Goal: Check status

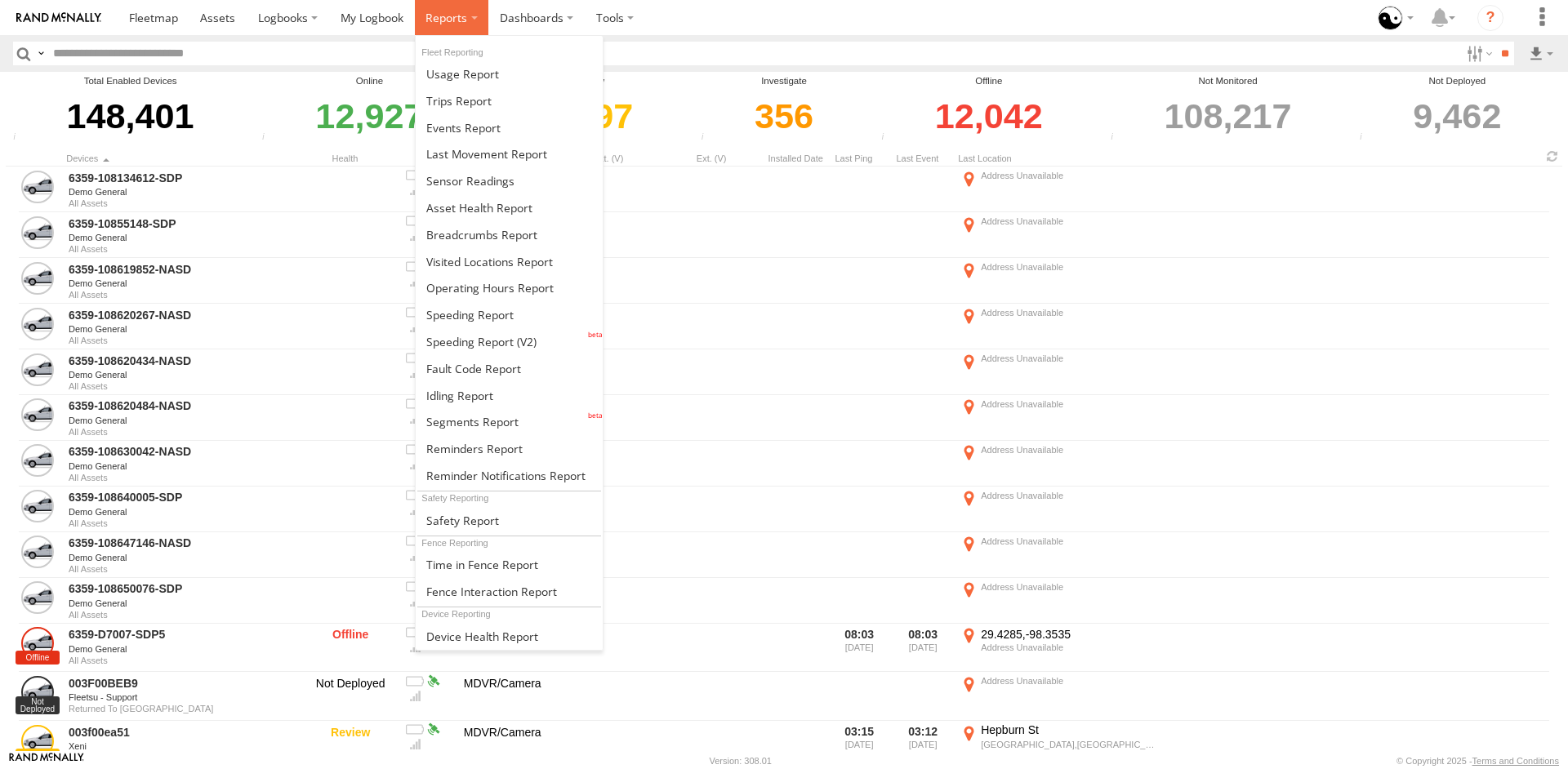
click at [455, 27] on label at bounding box center [452, 18] width 75 height 35
click at [448, 140] on link at bounding box center [509, 127] width 188 height 27
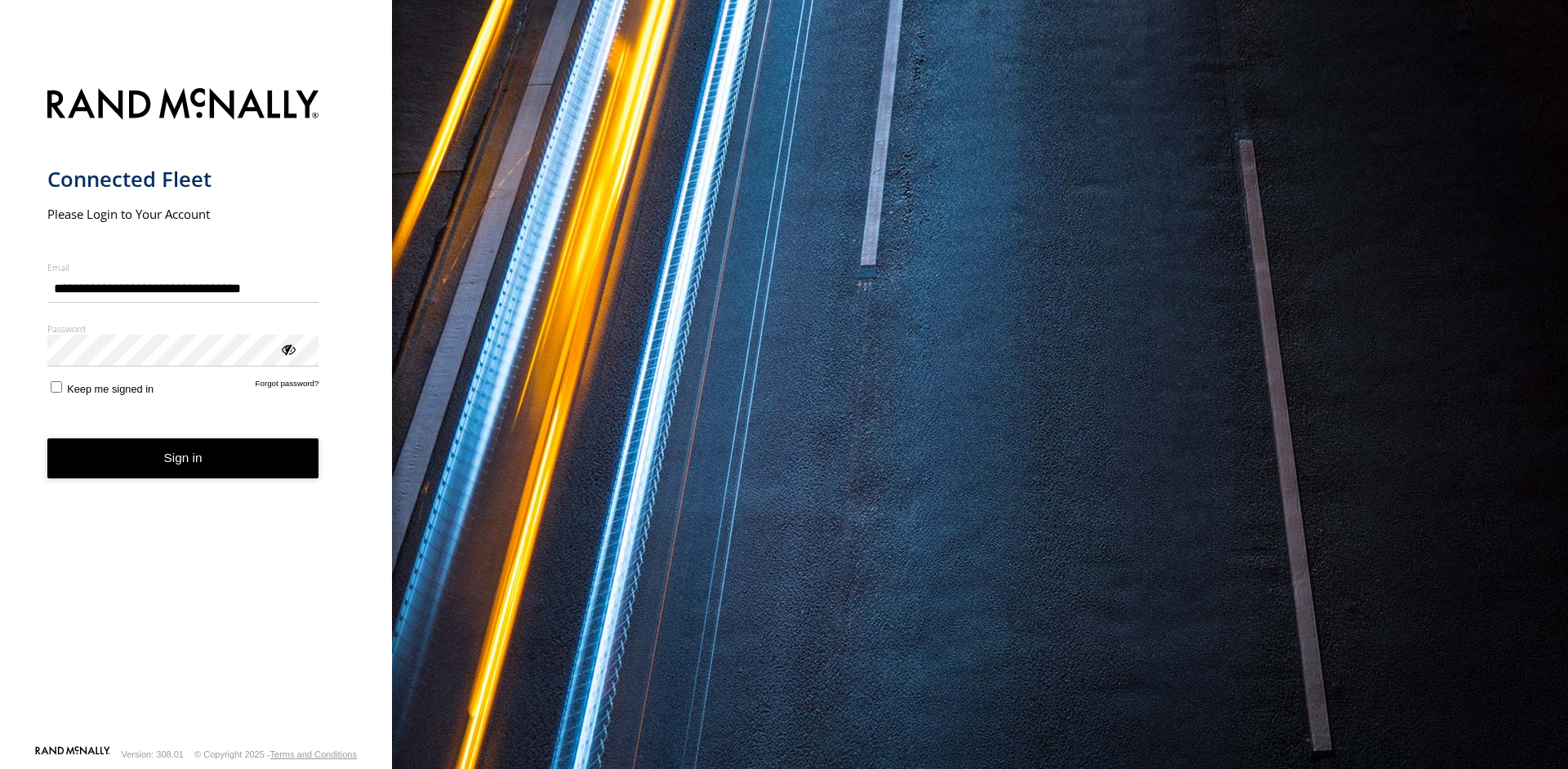
type input "**********"
click at [203, 455] on button "Sign in" at bounding box center [183, 458] width 272 height 40
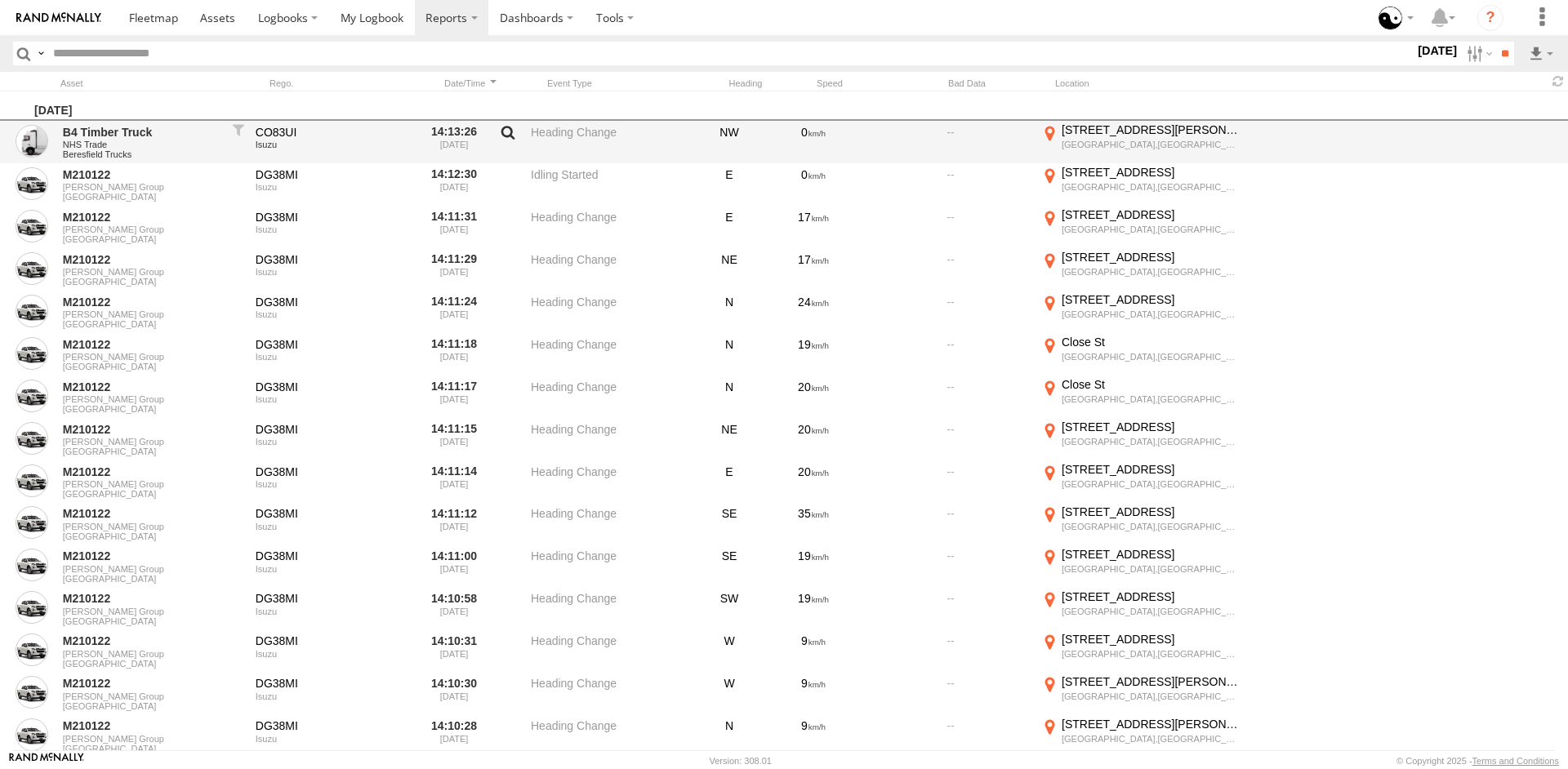
click at [507, 133] on label at bounding box center [508, 136] width 28 height 23
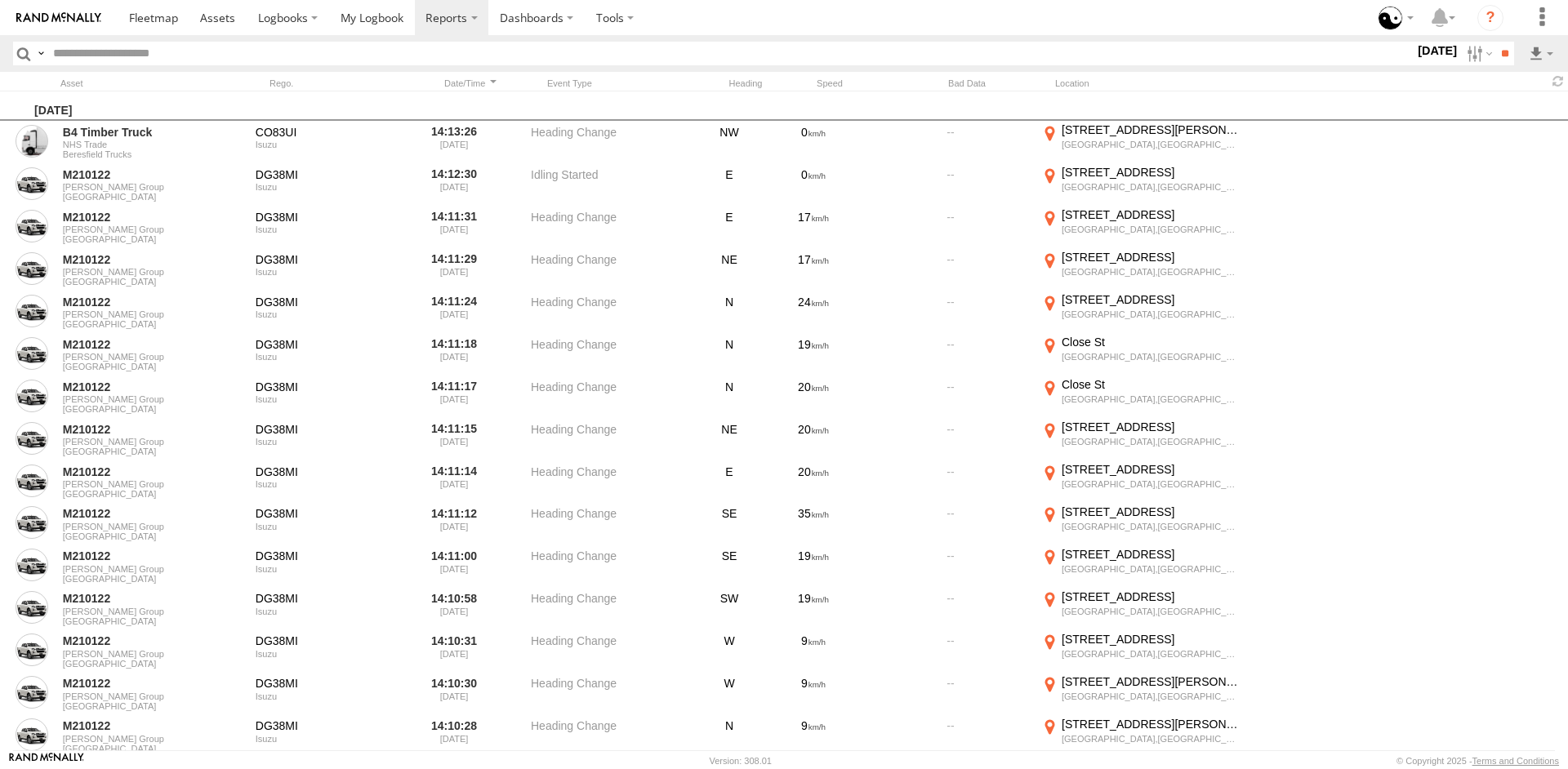
scroll to position [684, 0]
click at [0, 0] on label "×" at bounding box center [0, 0] width 0 height 0
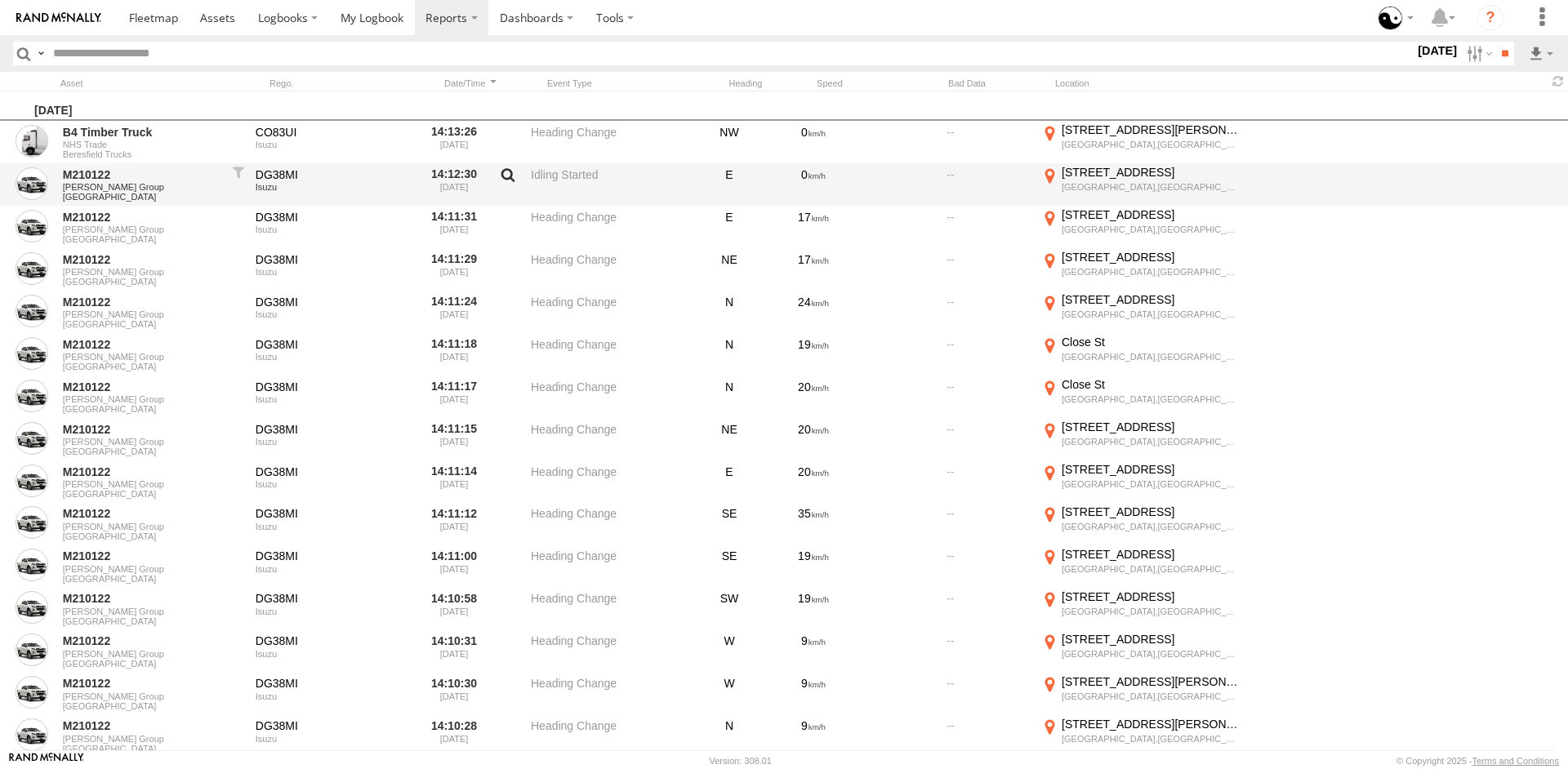
click at [498, 175] on label at bounding box center [508, 178] width 28 height 23
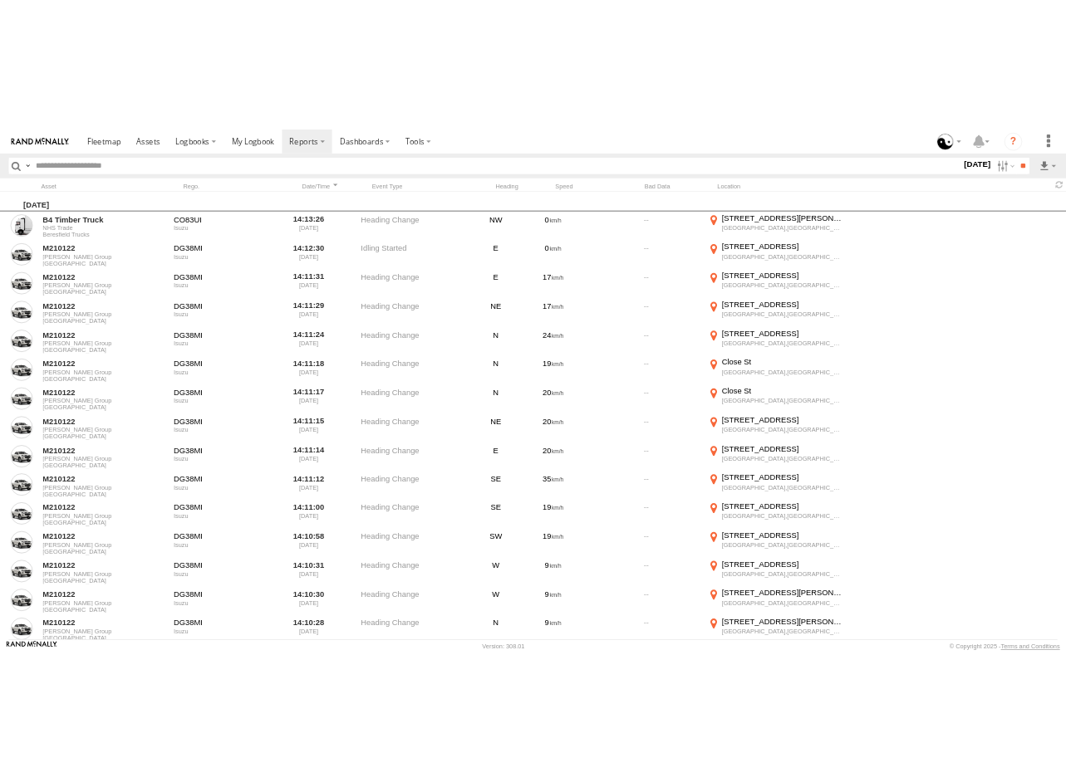
scroll to position [297, 0]
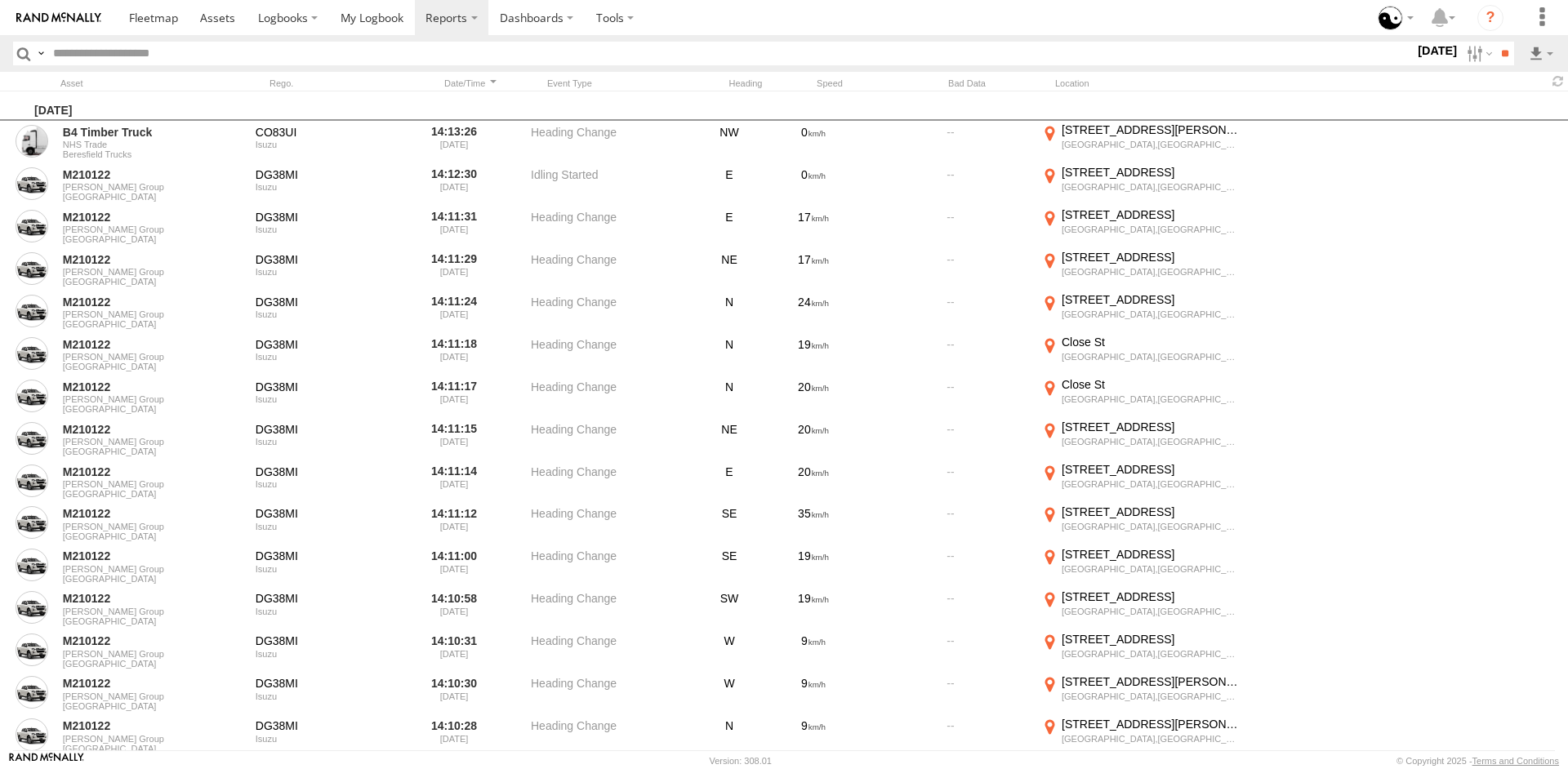
click at [0, 0] on label "×" at bounding box center [0, 0] width 0 height 0
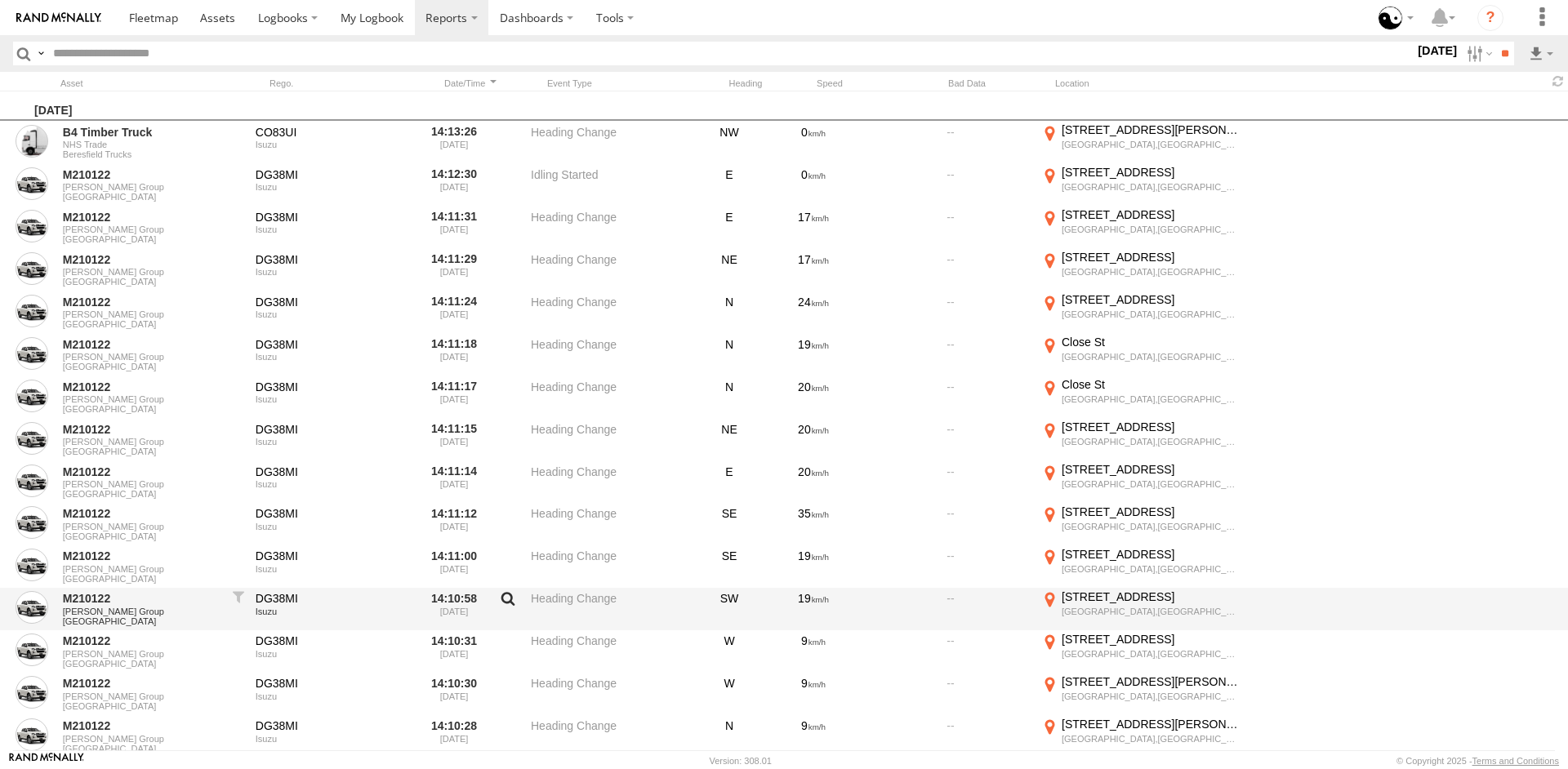
click at [516, 606] on label at bounding box center [508, 602] width 28 height 23
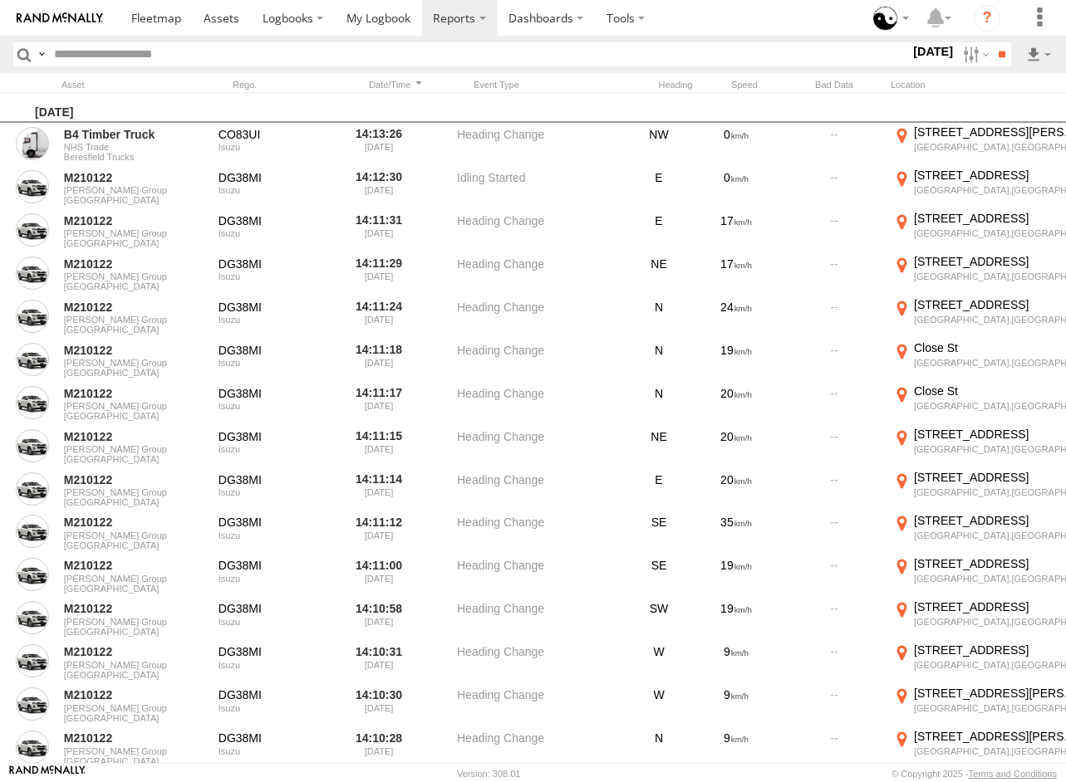
click at [0, 0] on span at bounding box center [0, 0] width 0 height 0
